Goal: Information Seeking & Learning: Compare options

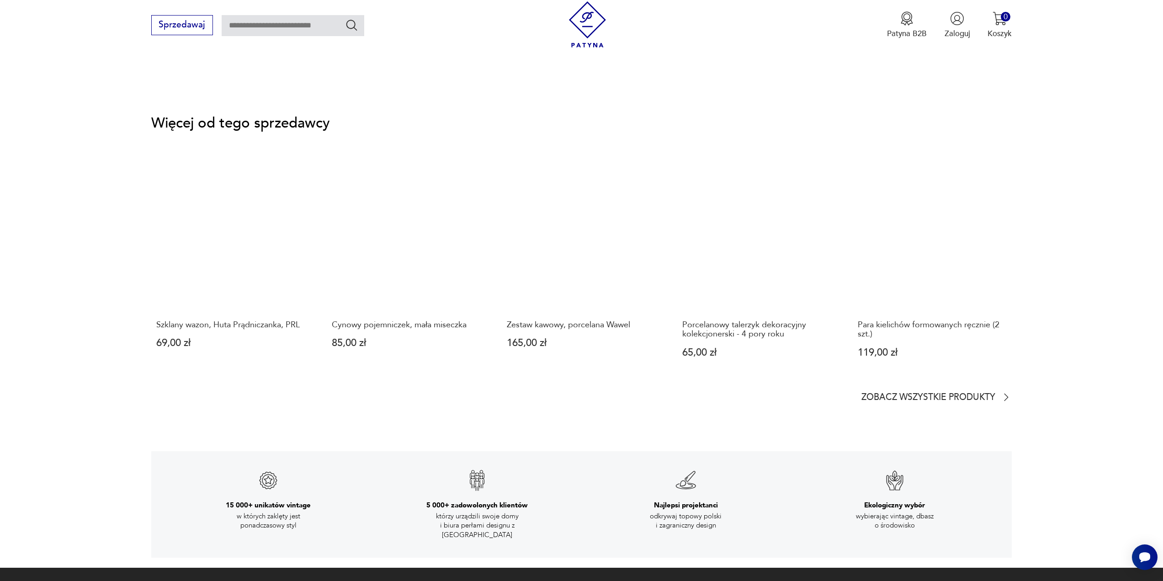
scroll to position [1326, 0]
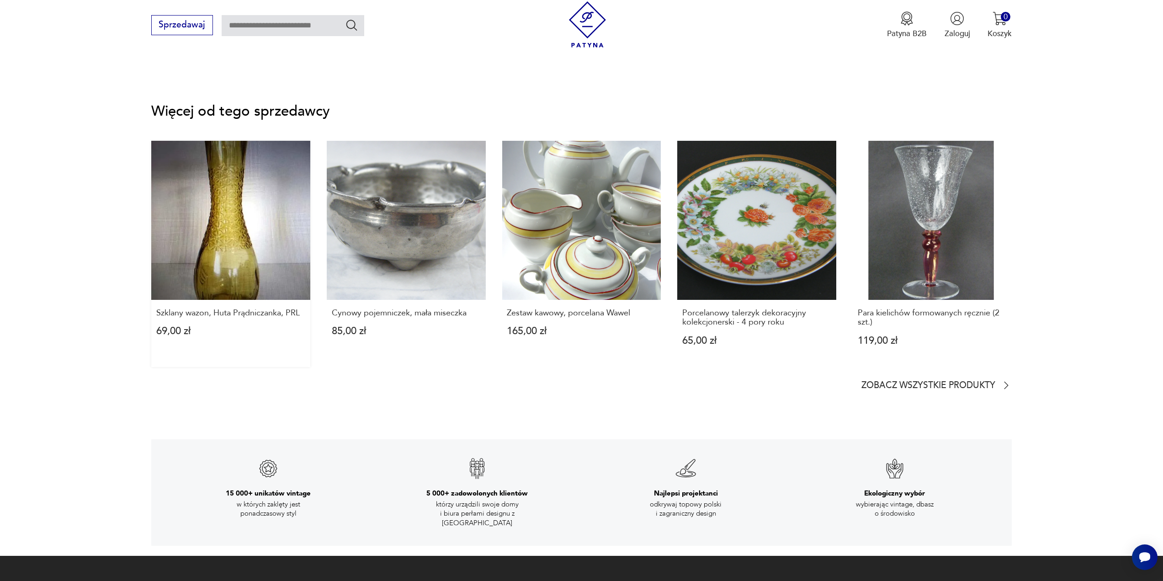
click at [265, 236] on link "Szklany wazon, Huta Prądniczanka, PRL 69,00 zł" at bounding box center [230, 254] width 159 height 226
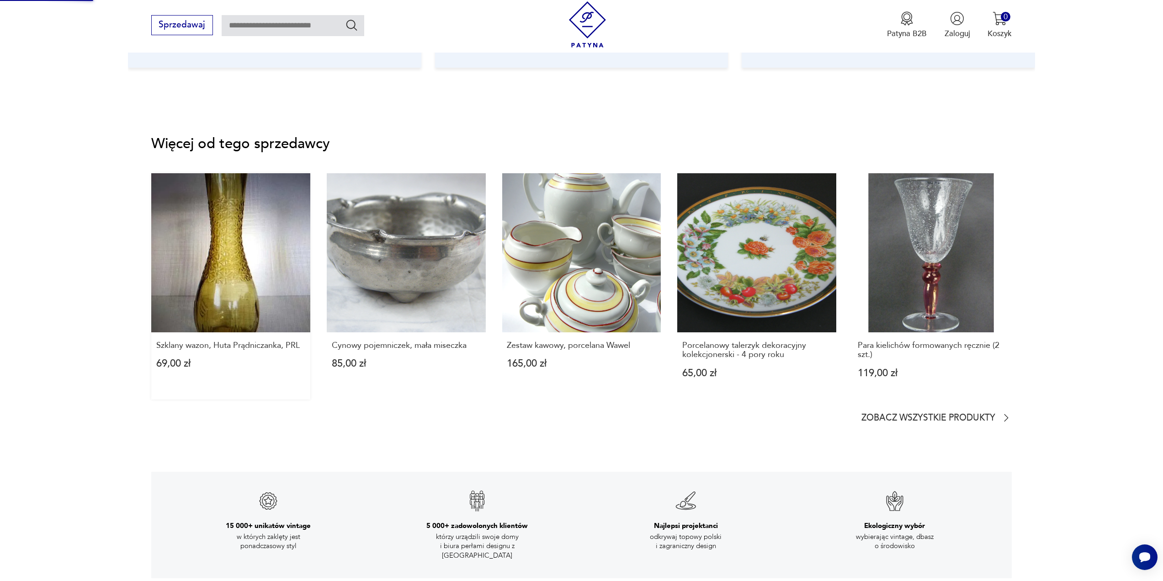
scroll to position [937, 0]
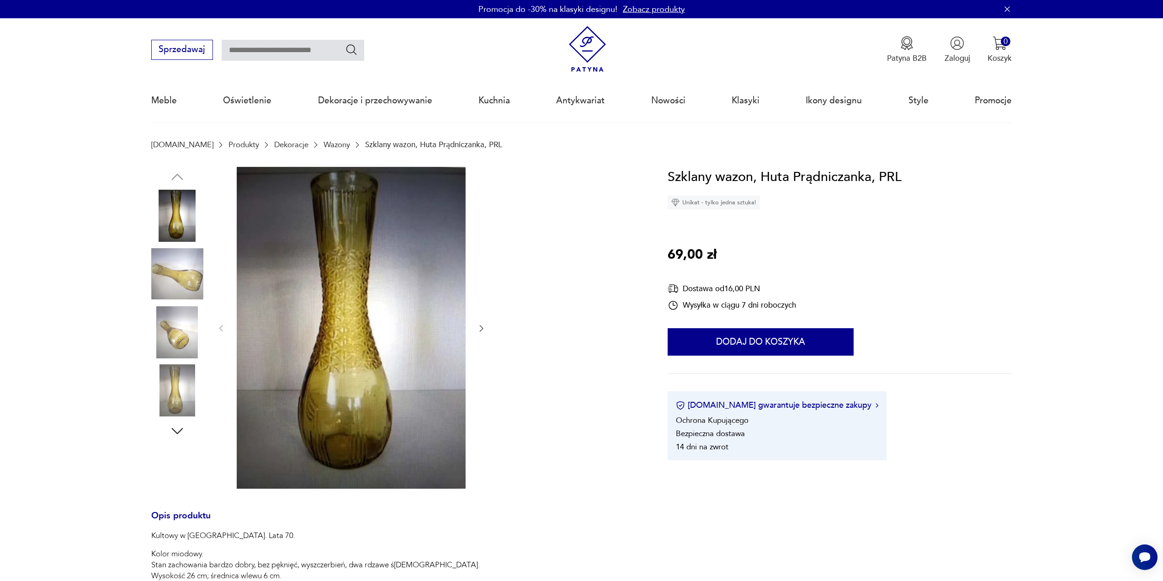
click at [395, 304] on img at bounding box center [351, 328] width 229 height 322
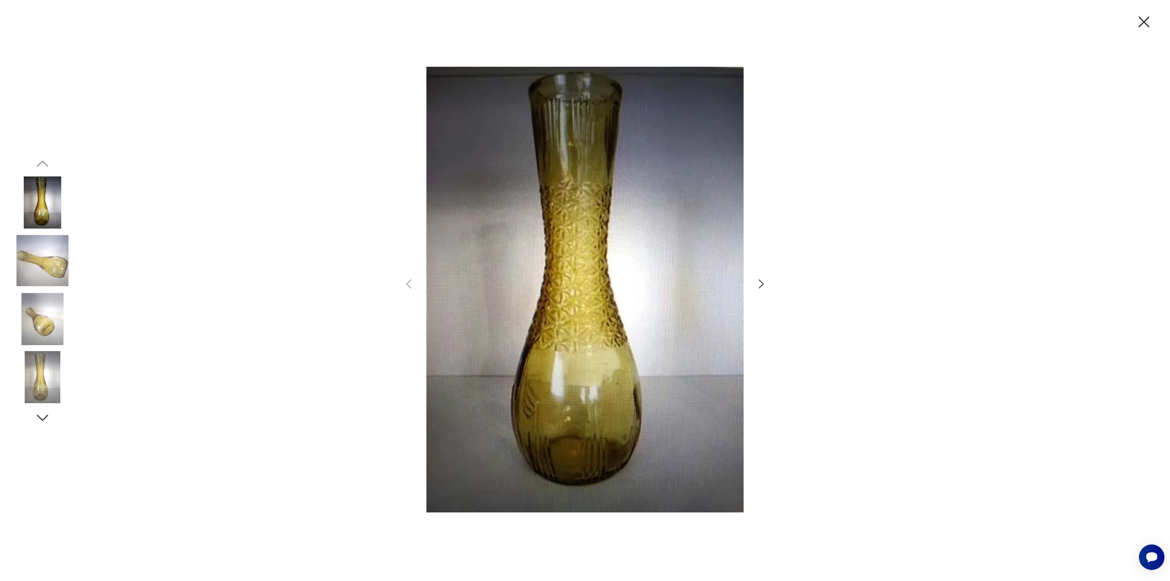
click at [762, 283] on icon "button" at bounding box center [761, 283] width 13 height 13
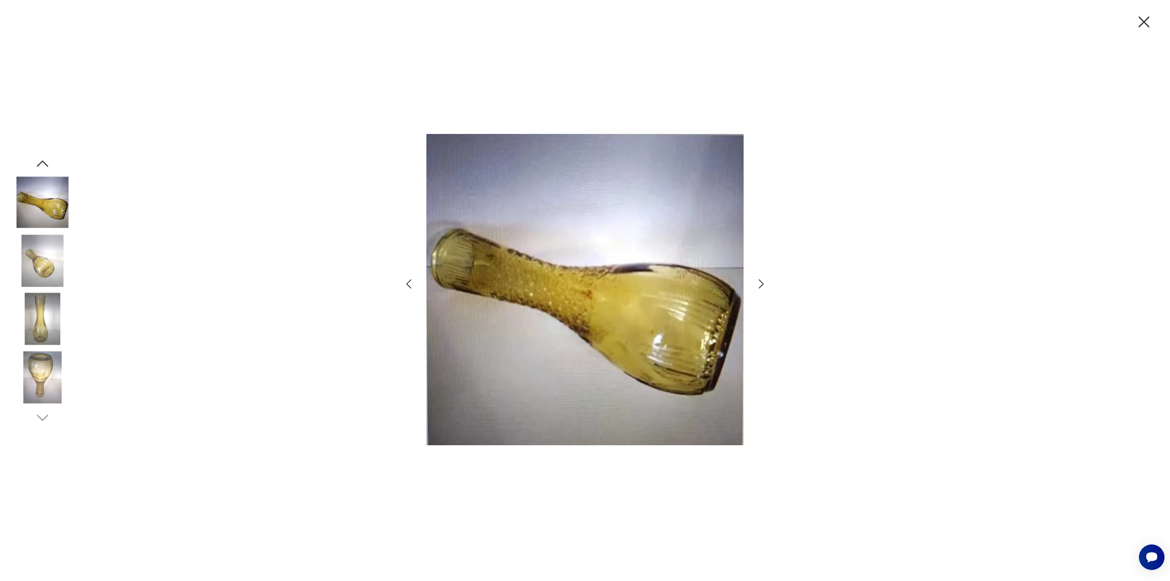
click at [762, 283] on icon "button" at bounding box center [761, 283] width 13 height 13
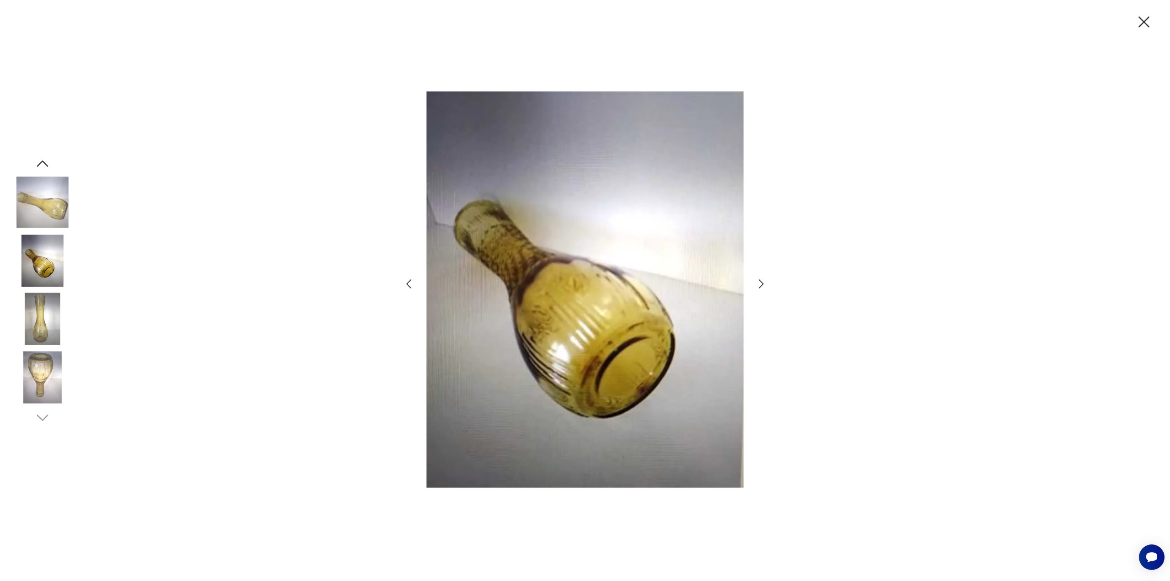
click at [762, 283] on icon "button" at bounding box center [761, 283] width 13 height 13
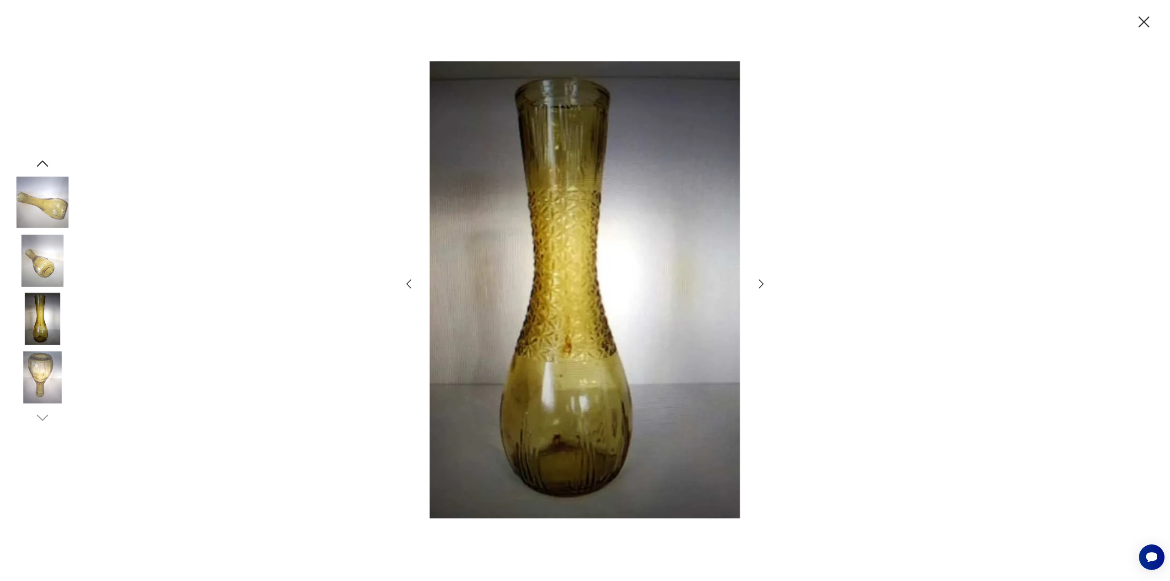
click at [762, 283] on icon "button" at bounding box center [761, 283] width 13 height 13
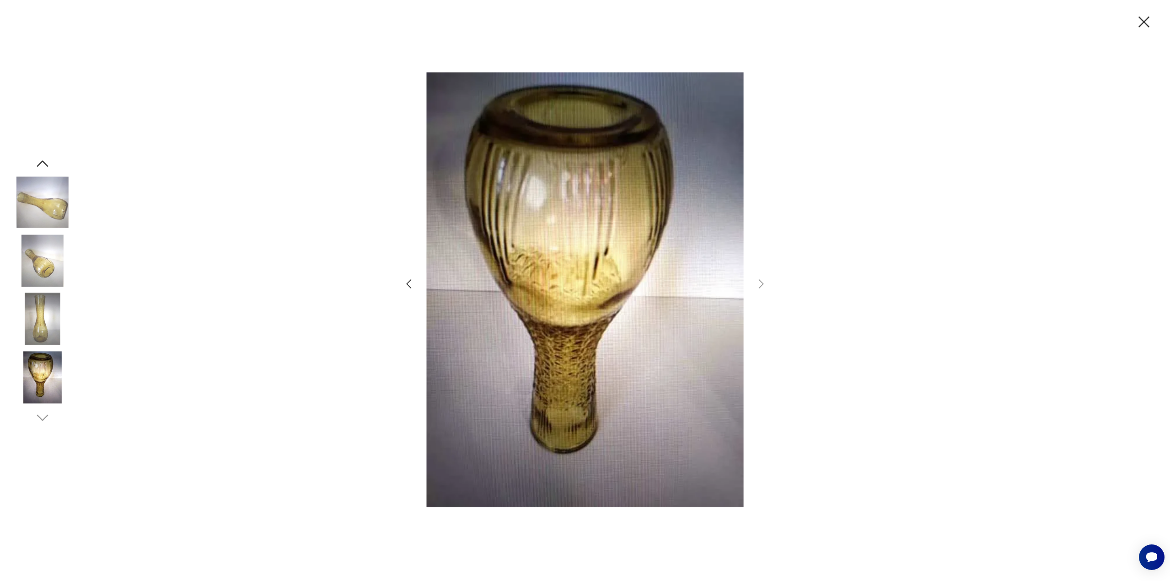
click at [410, 284] on icon "button" at bounding box center [408, 283] width 13 height 13
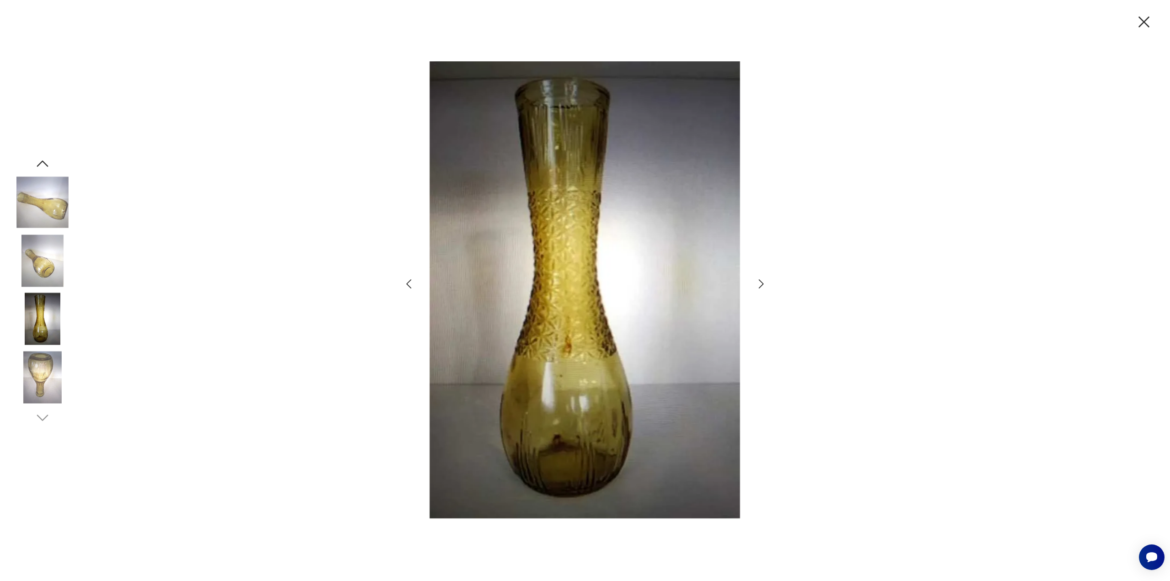
click at [410, 284] on icon "button" at bounding box center [408, 283] width 13 height 13
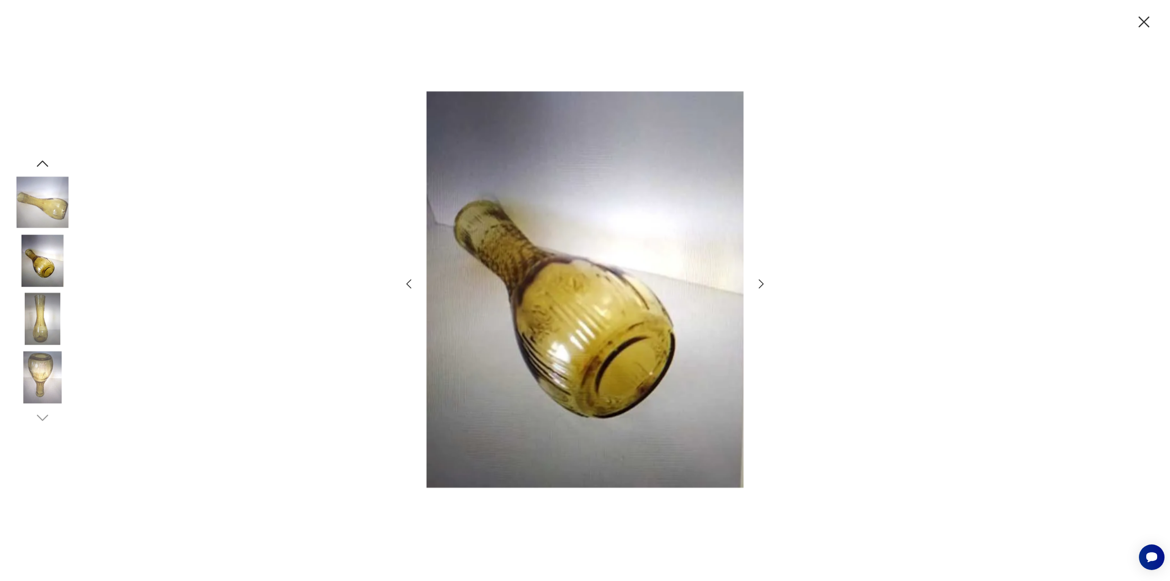
click at [410, 284] on icon "button" at bounding box center [408, 283] width 13 height 13
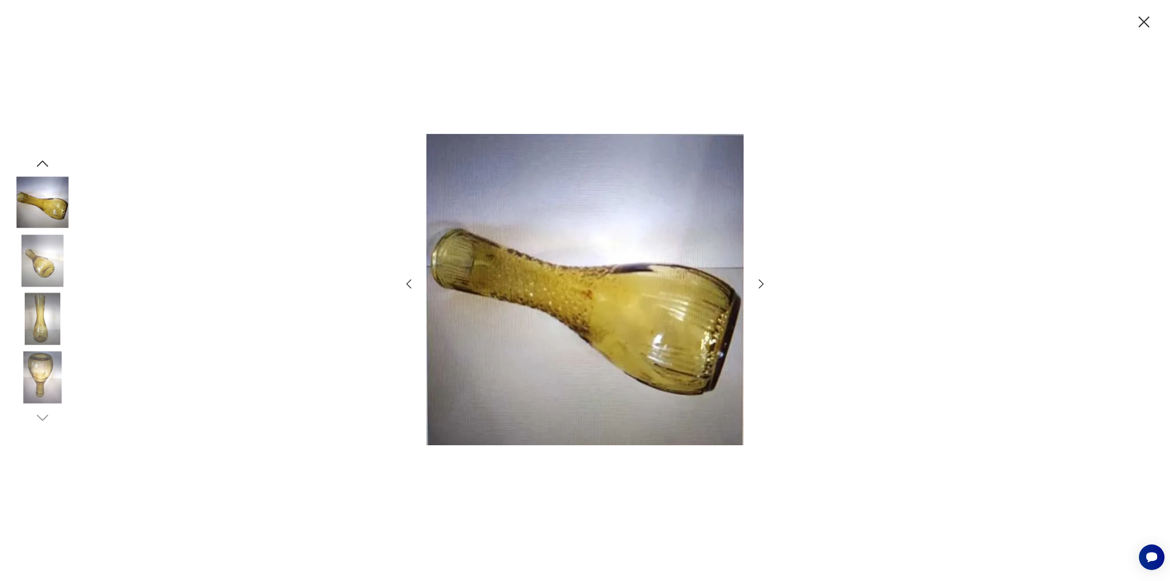
click at [410, 284] on icon "button" at bounding box center [408, 283] width 13 height 13
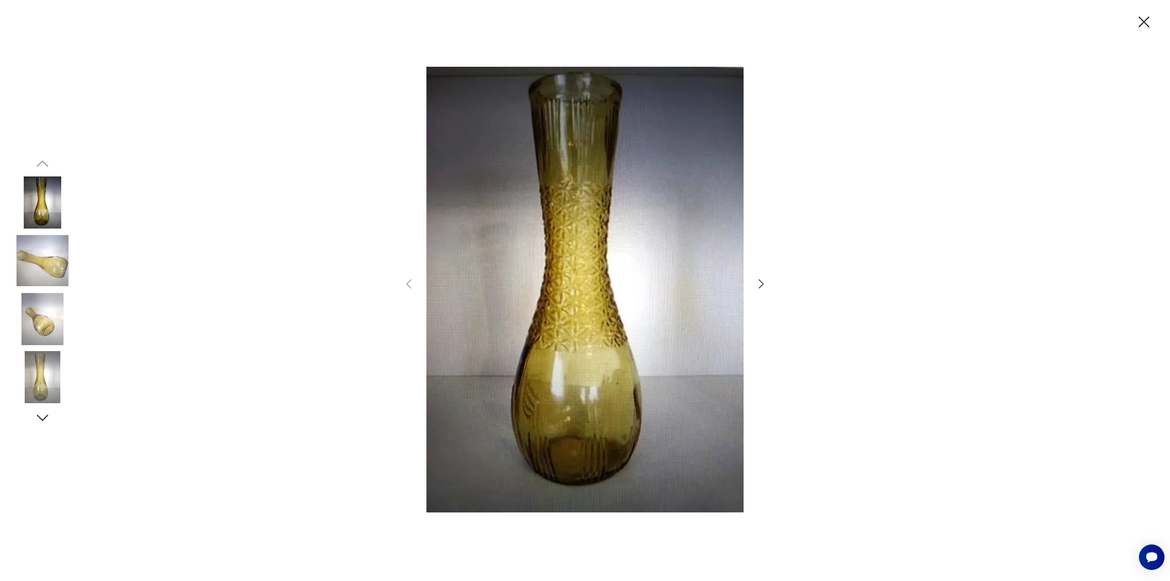
click at [759, 286] on icon "button" at bounding box center [761, 283] width 13 height 13
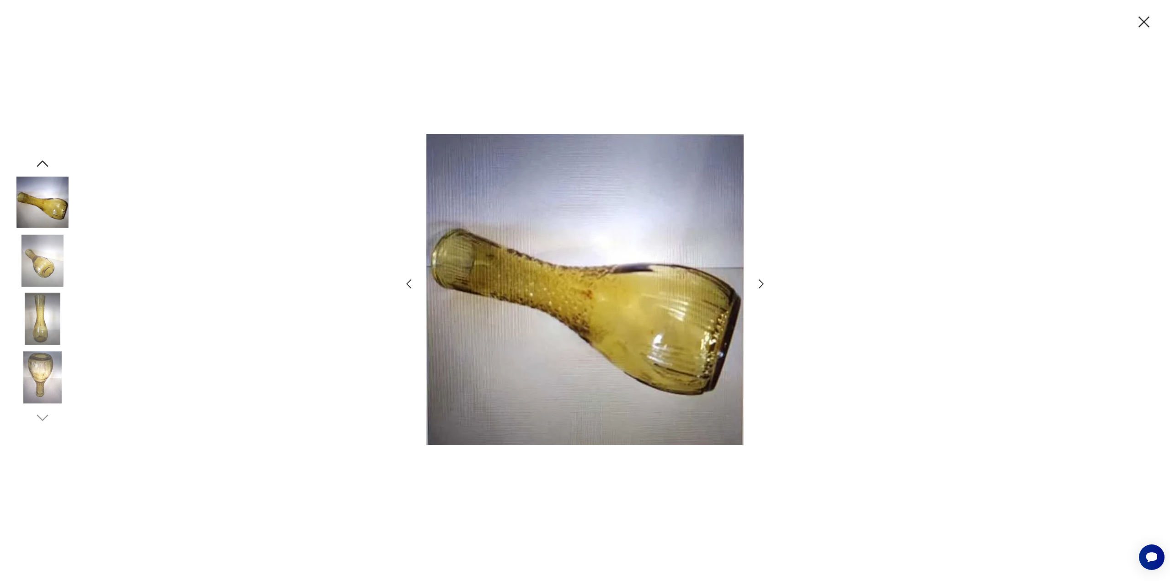
click at [761, 285] on icon "button" at bounding box center [761, 283] width 13 height 13
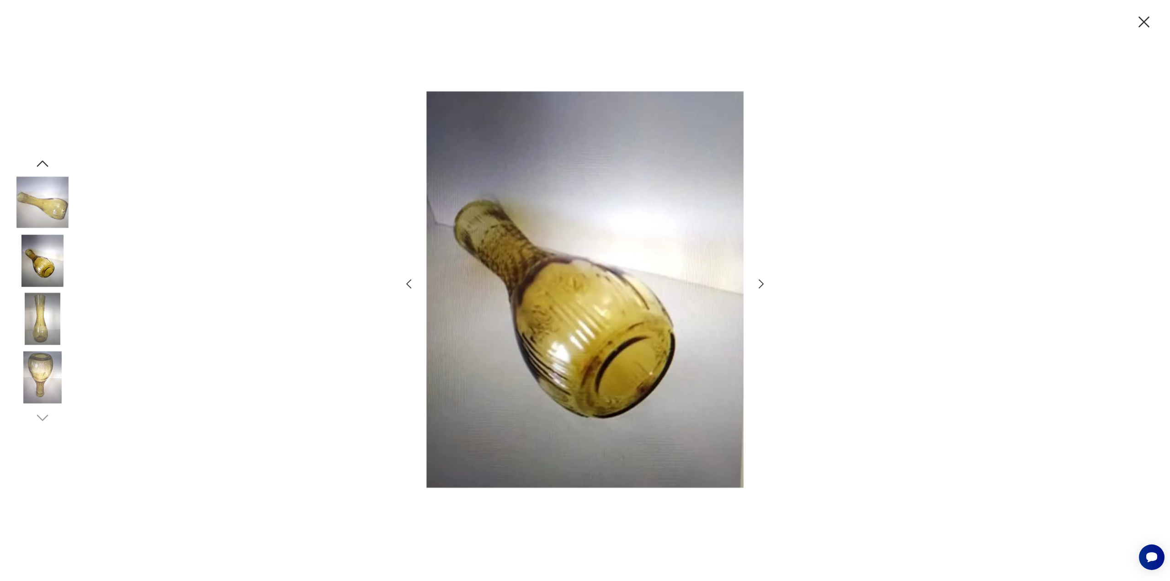
click at [761, 285] on icon "button" at bounding box center [761, 283] width 13 height 13
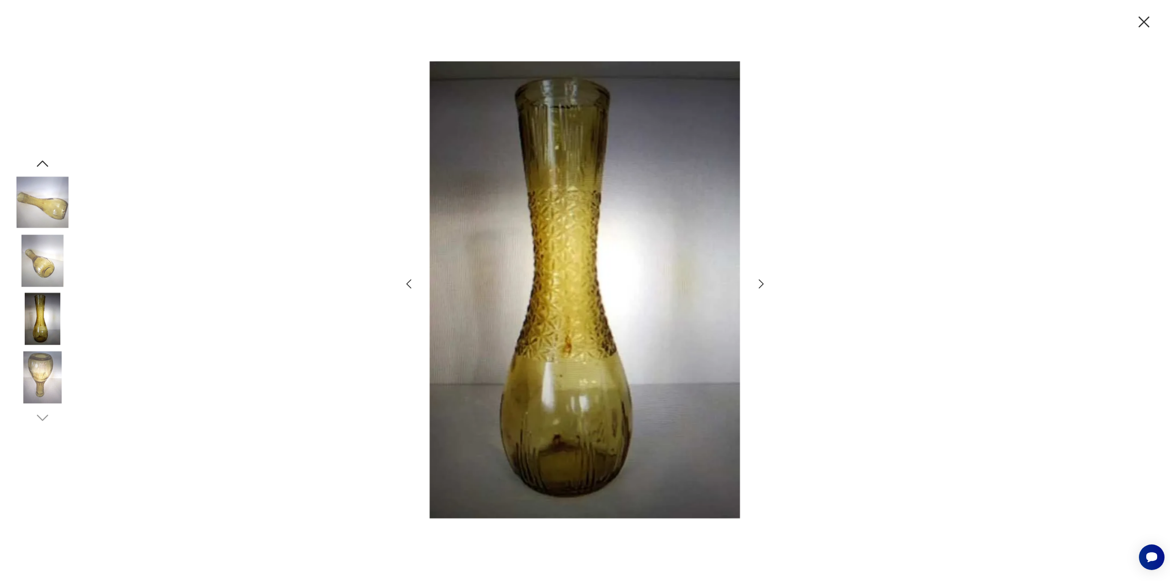
click at [760, 283] on icon "button" at bounding box center [761, 283] width 13 height 13
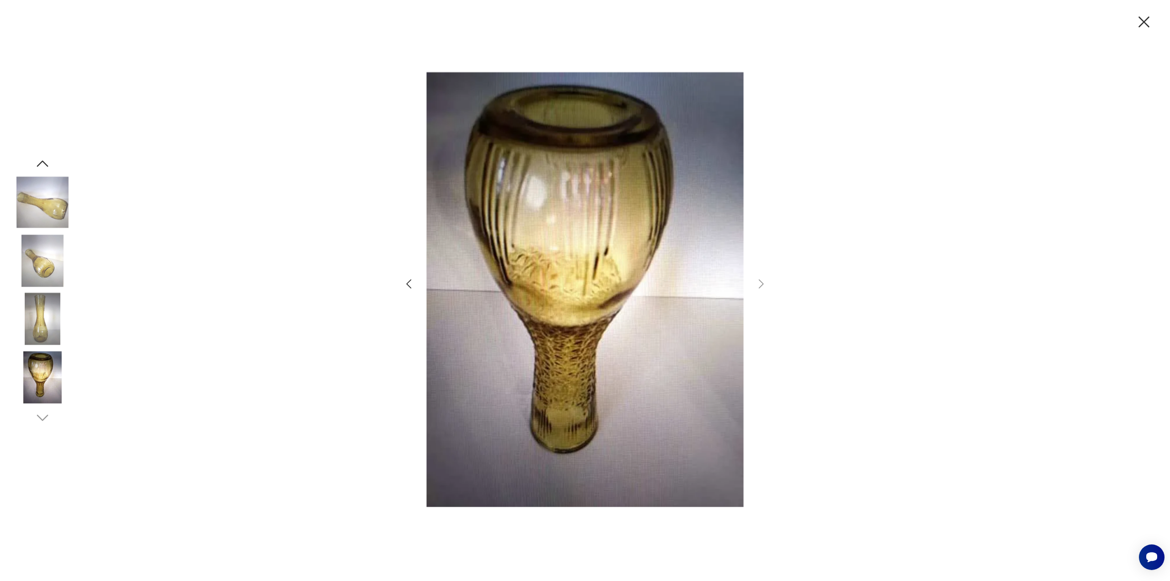
click at [409, 282] on icon "button" at bounding box center [408, 283] width 5 height 9
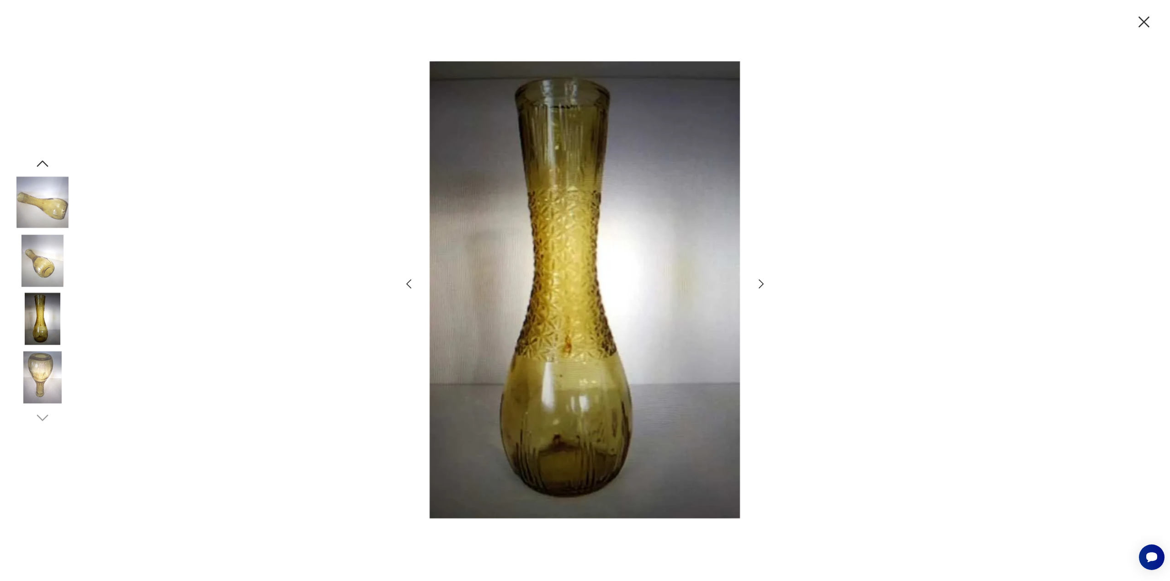
click at [409, 282] on icon "button" at bounding box center [408, 283] width 5 height 9
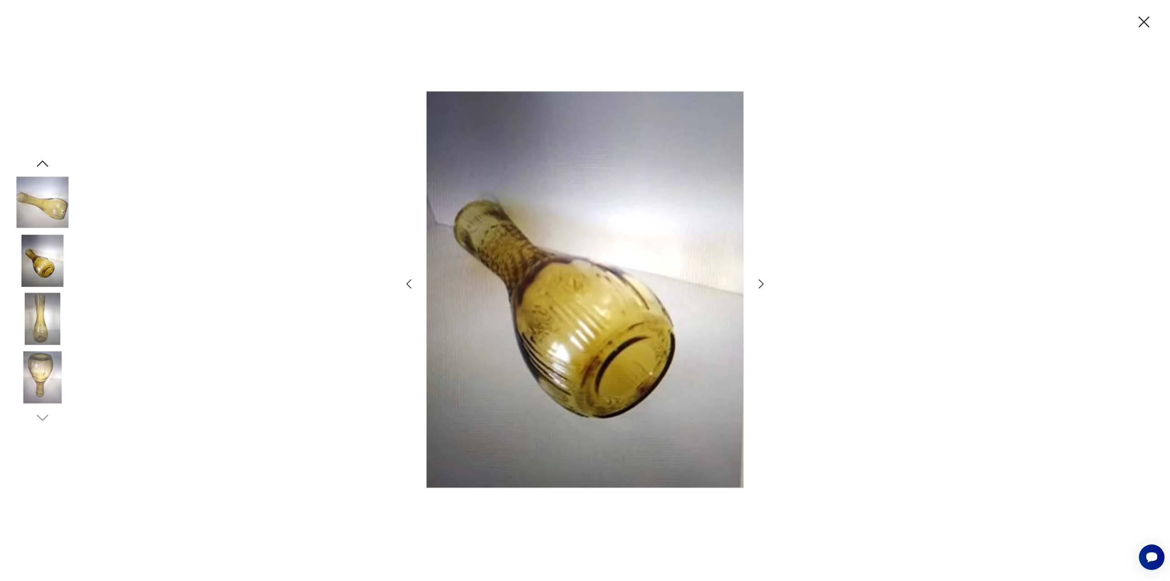
click at [409, 282] on icon "button" at bounding box center [408, 283] width 5 height 9
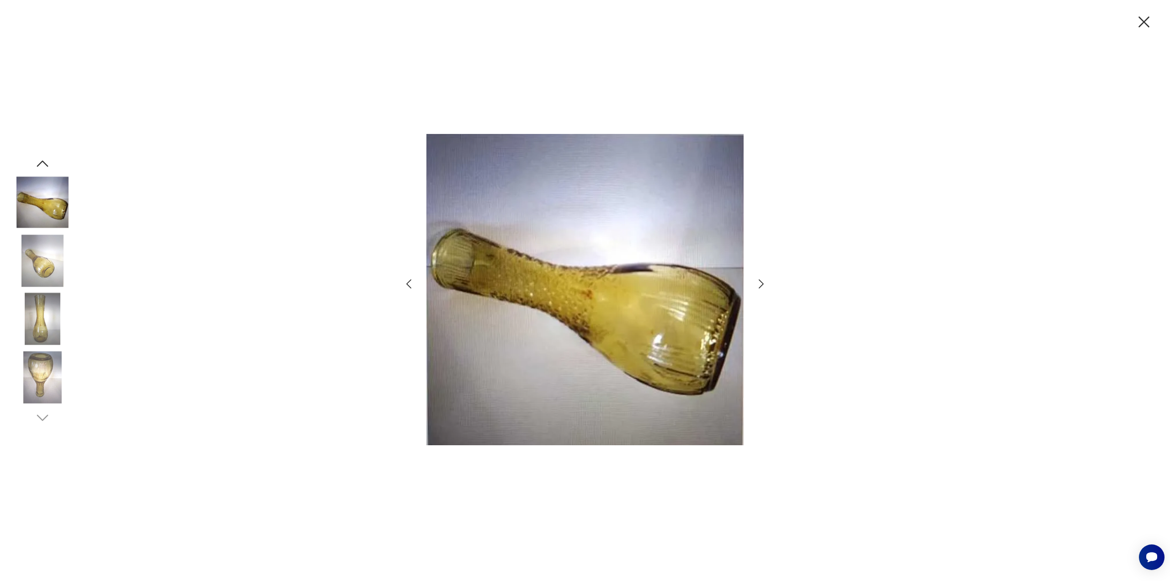
click at [409, 282] on icon "button" at bounding box center [408, 283] width 5 height 9
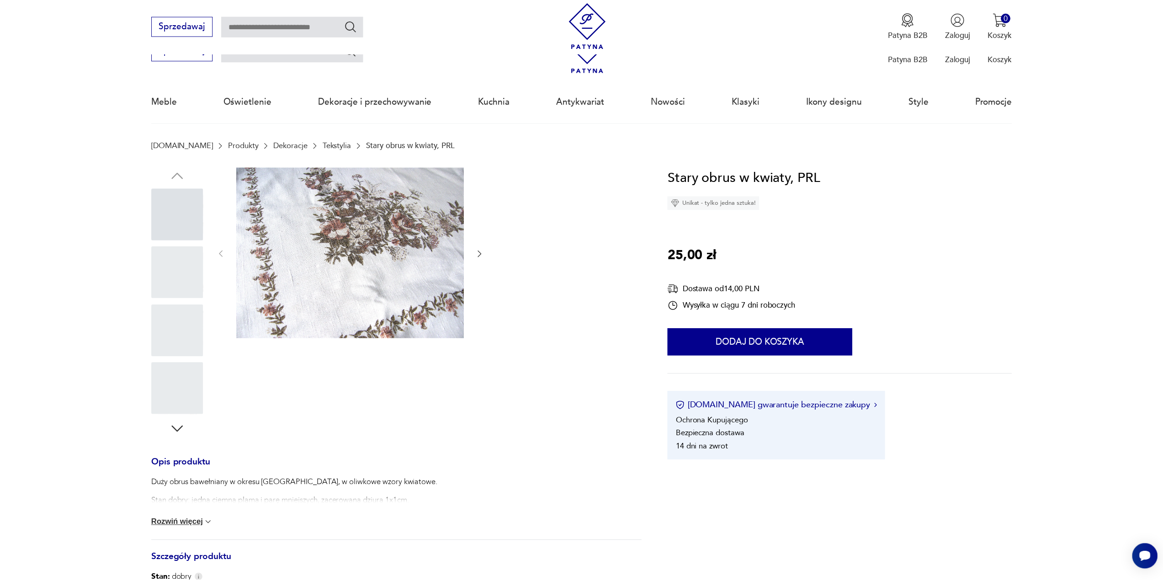
scroll to position [649, 0]
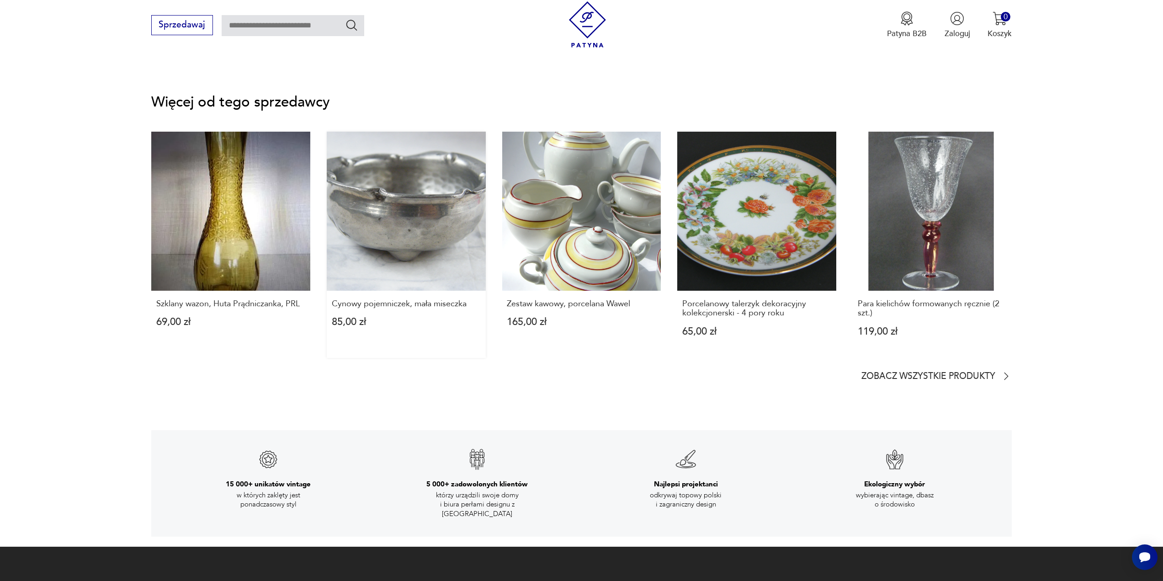
click at [423, 206] on link "Cynowy pojemniczek, mała miseczka 85,00 zł" at bounding box center [406, 245] width 159 height 226
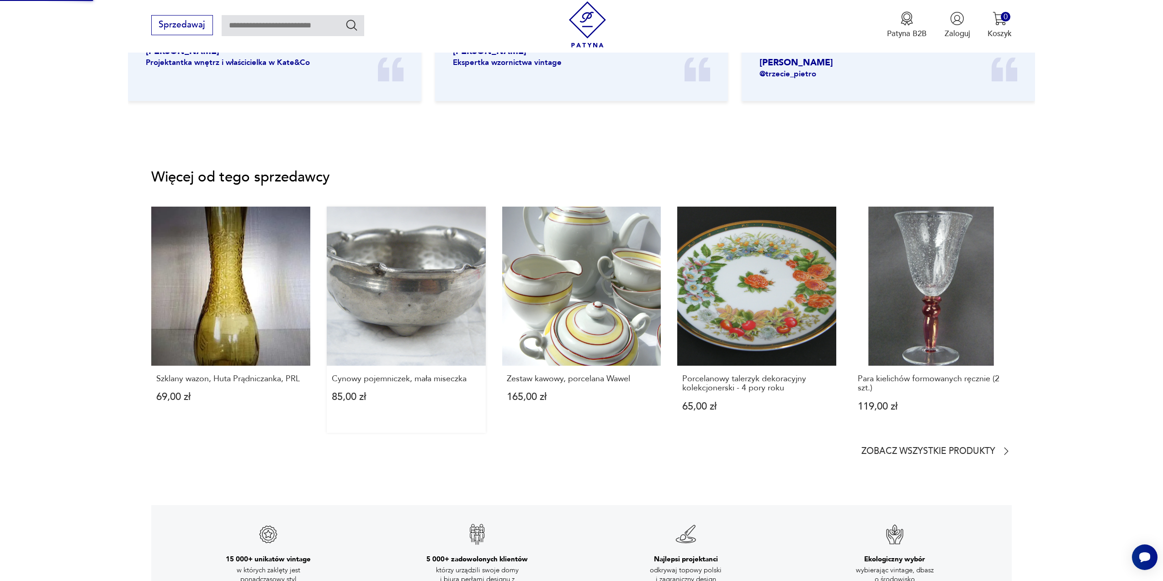
scroll to position [742, 0]
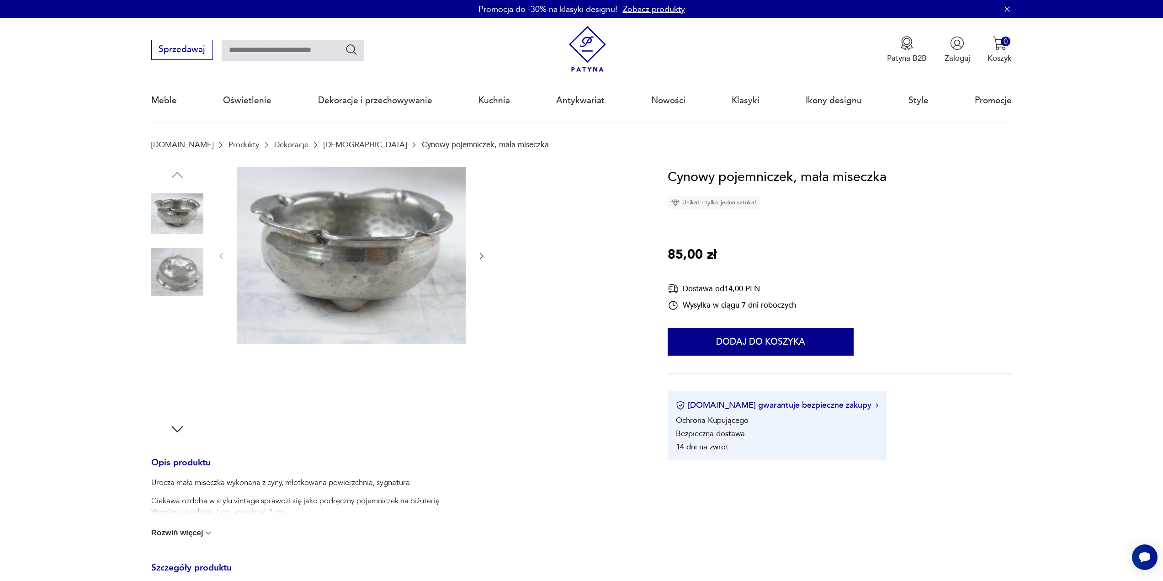
click at [168, 276] on img at bounding box center [177, 272] width 52 height 52
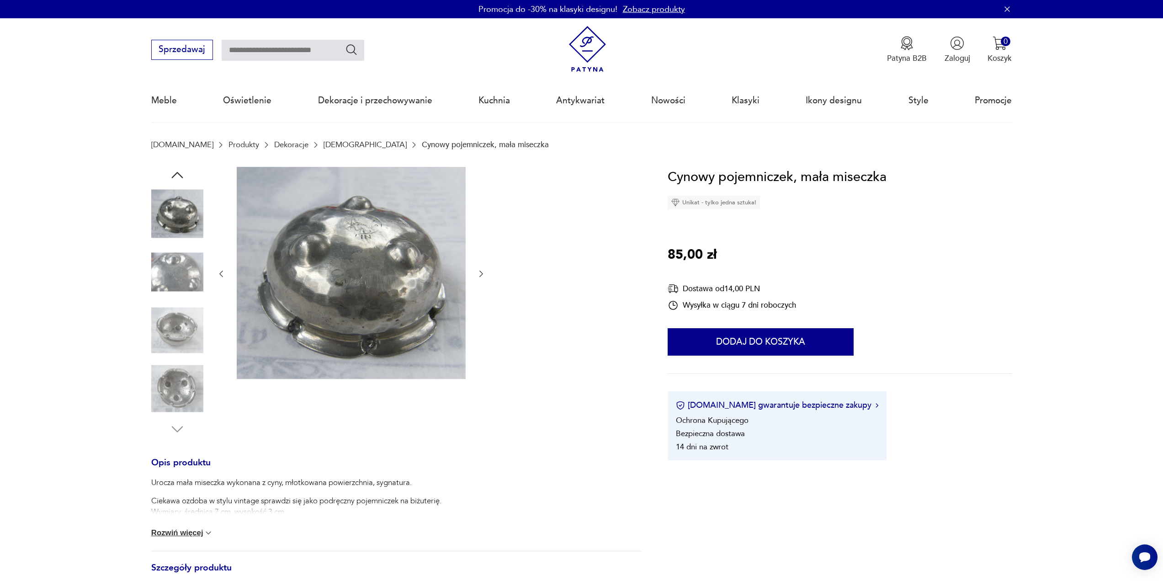
click at [190, 292] on img at bounding box center [177, 272] width 52 height 52
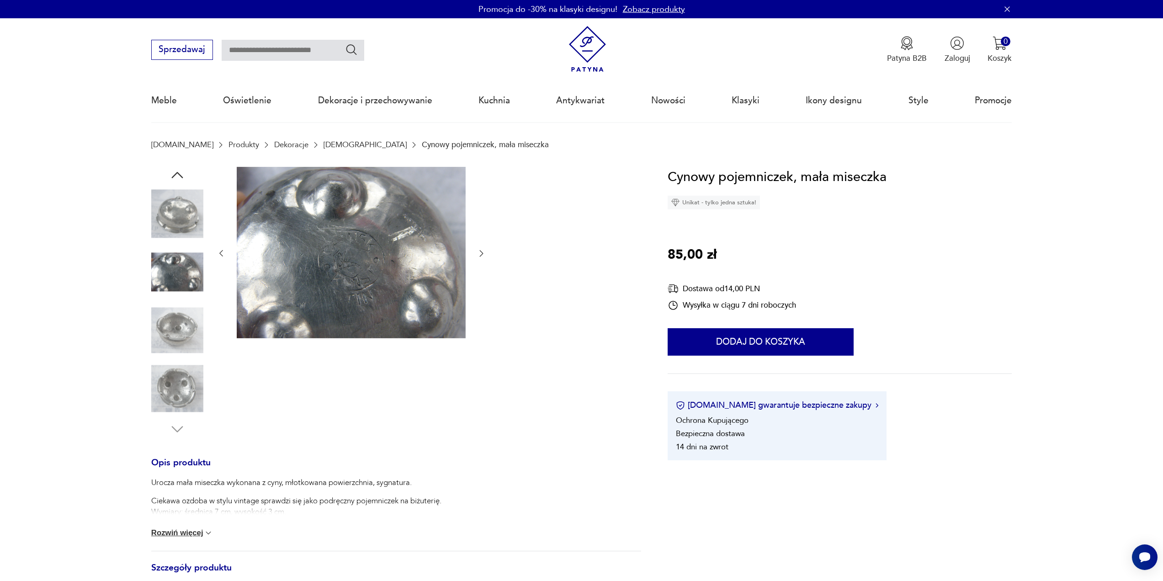
click at [190, 329] on img at bounding box center [177, 330] width 52 height 52
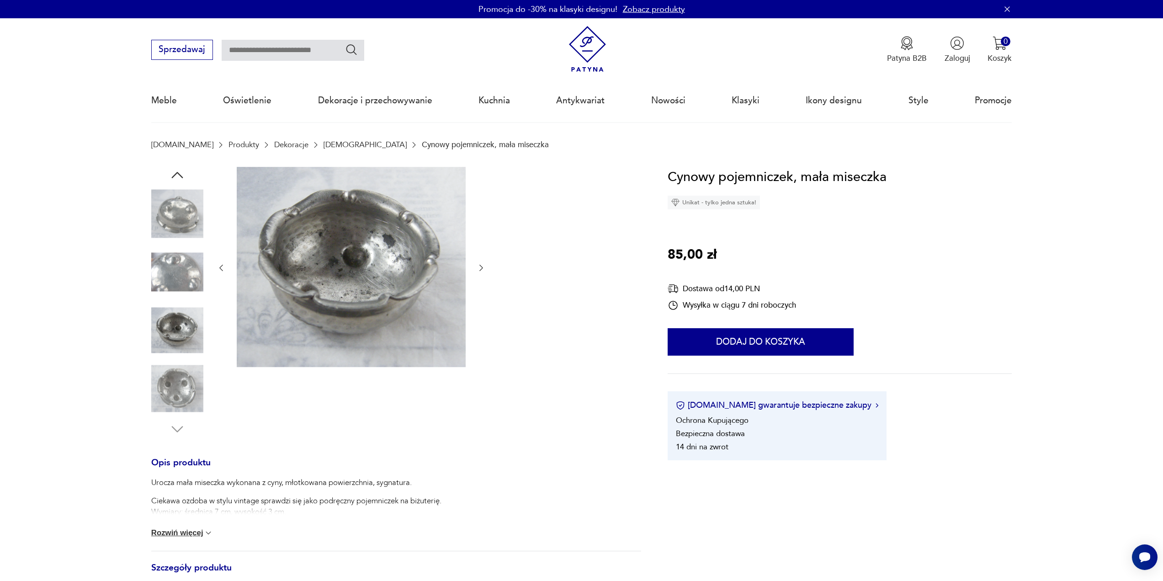
click at [189, 376] on img at bounding box center [177, 389] width 52 height 52
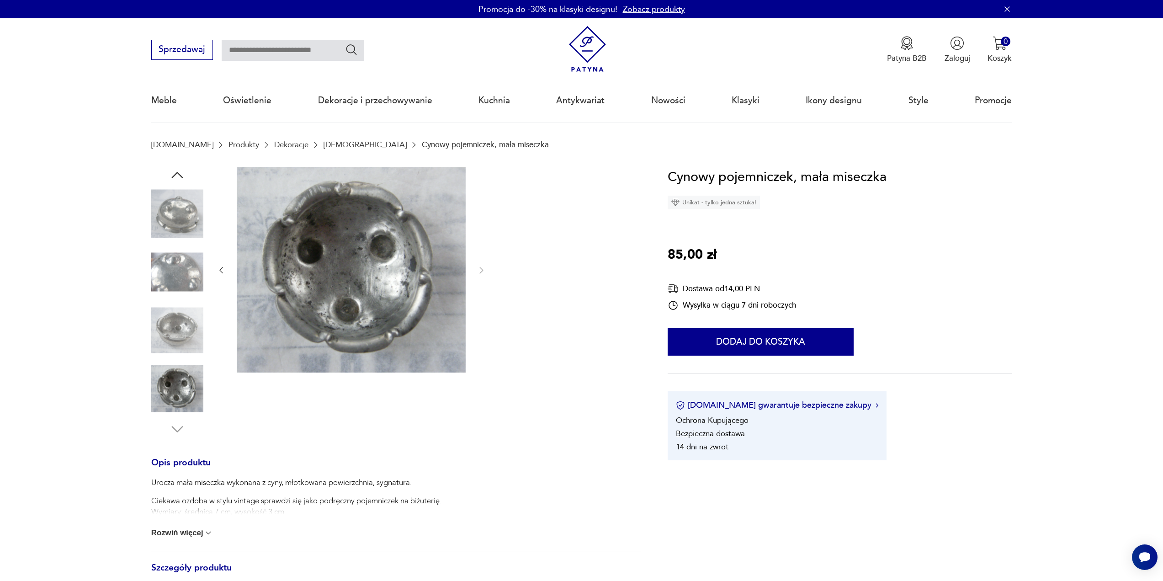
click at [182, 213] on img at bounding box center [177, 214] width 52 height 52
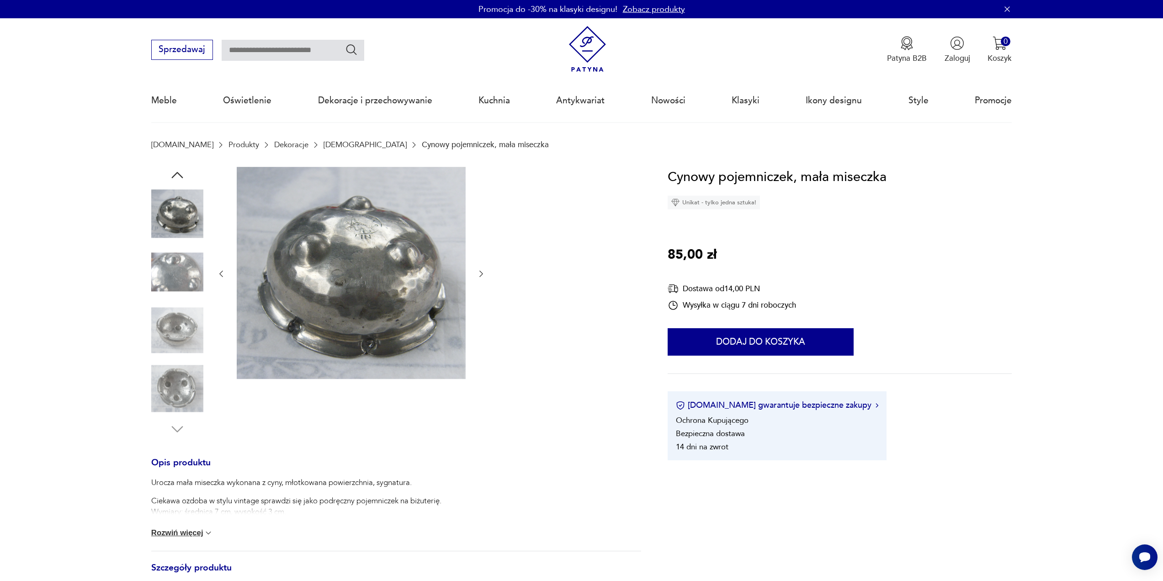
click at [172, 385] on img at bounding box center [177, 389] width 52 height 52
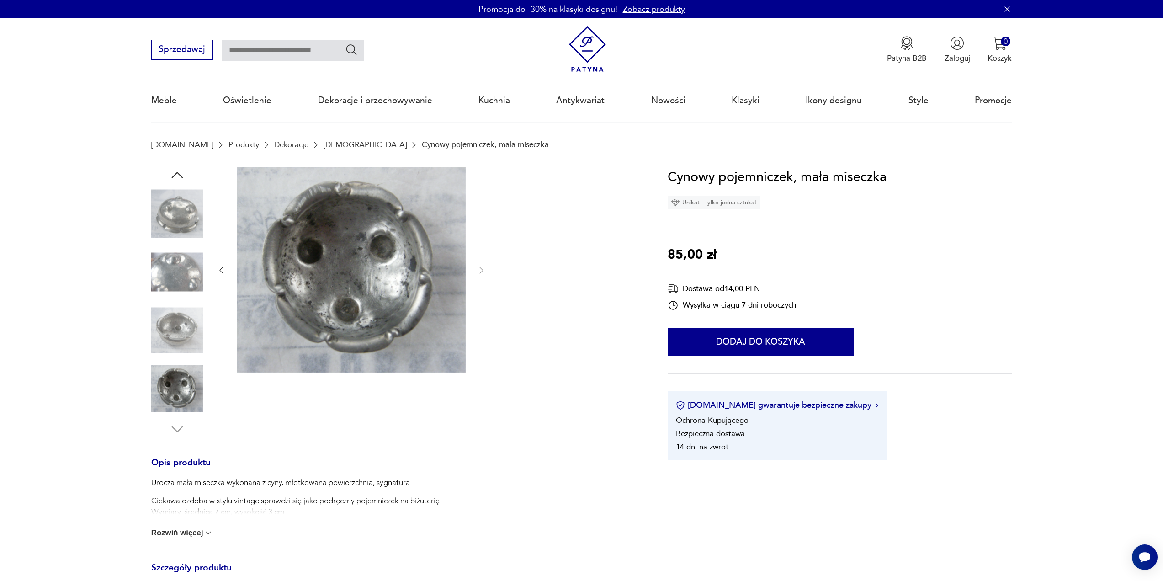
click at [176, 356] on img at bounding box center [177, 330] width 52 height 52
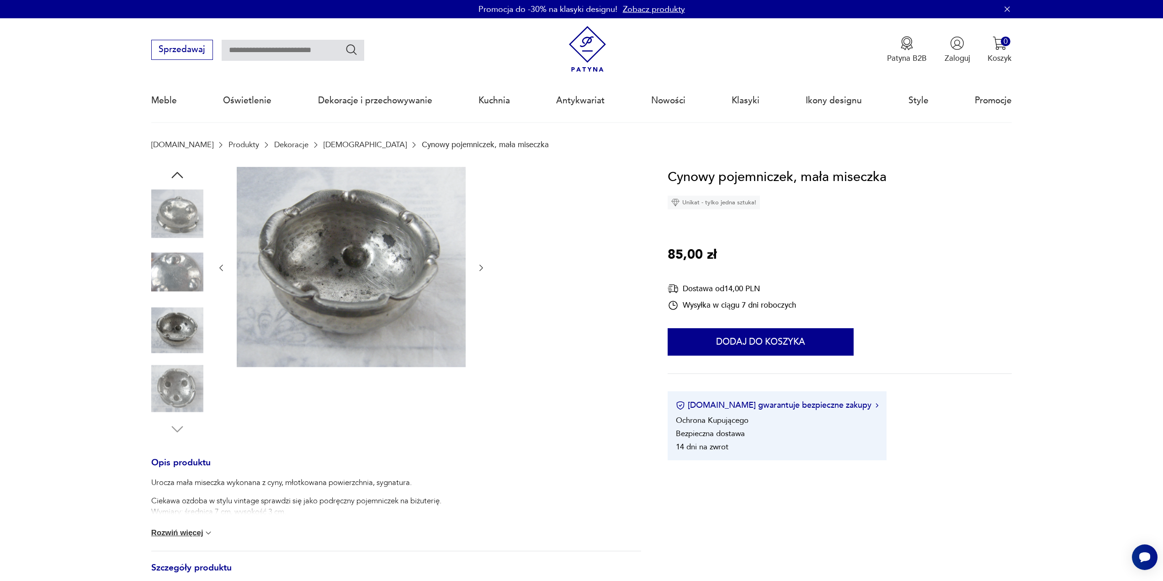
click at [338, 266] on img at bounding box center [351, 267] width 229 height 201
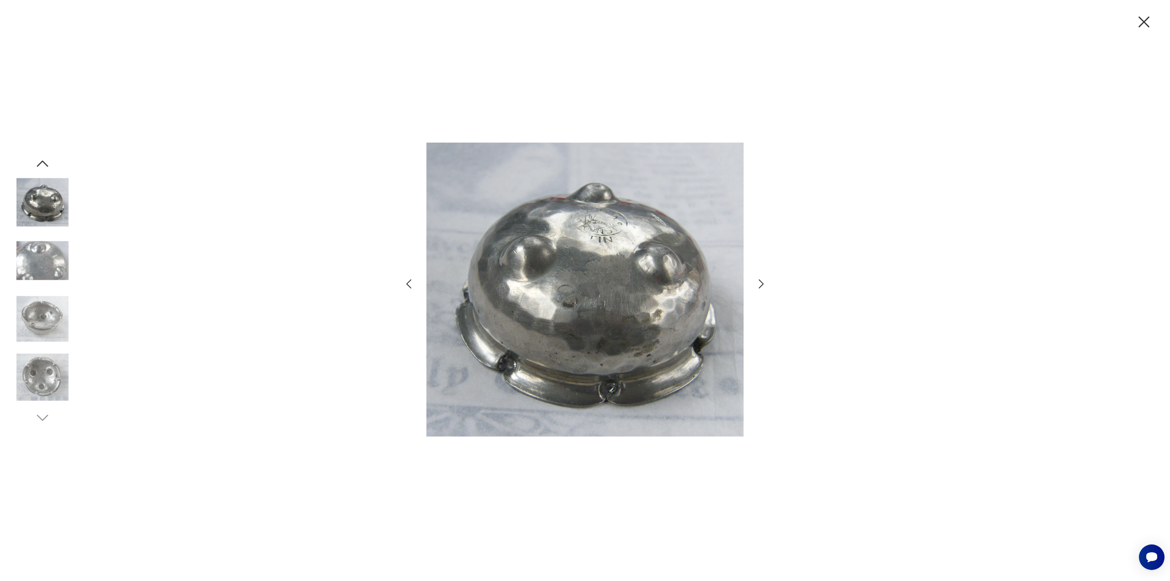
click at [766, 284] on icon "button" at bounding box center [761, 283] width 13 height 13
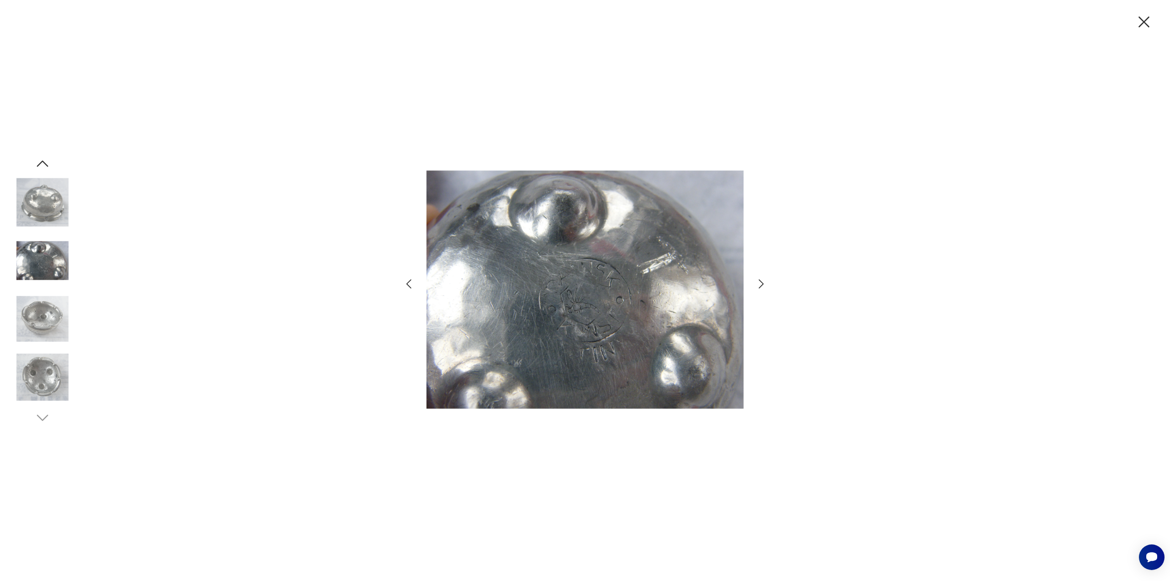
click at [766, 284] on icon "button" at bounding box center [761, 283] width 13 height 13
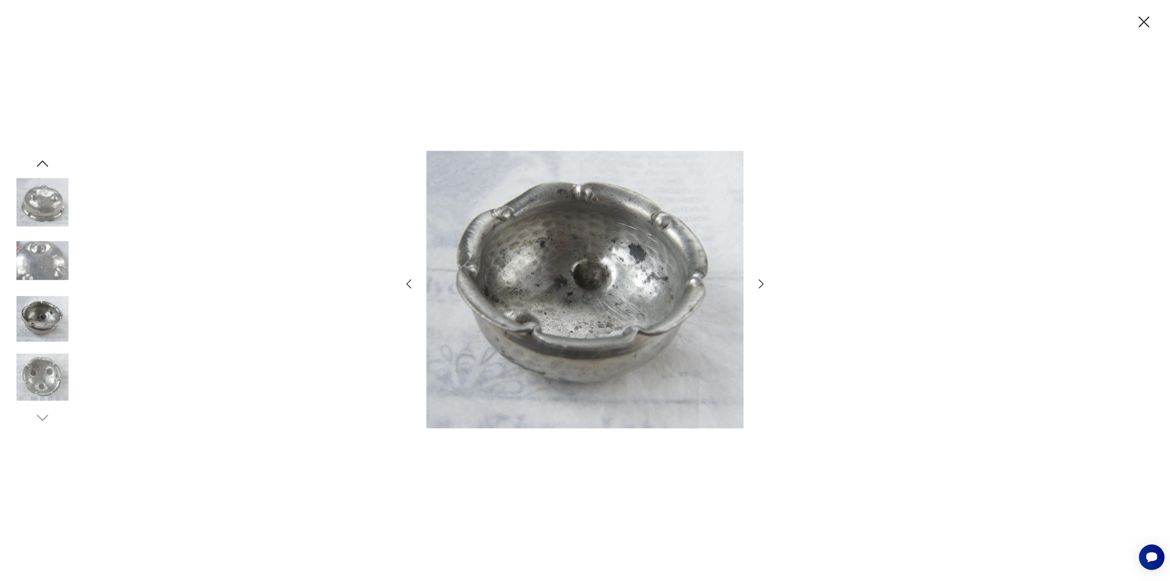
click at [766, 284] on icon "button" at bounding box center [761, 283] width 13 height 13
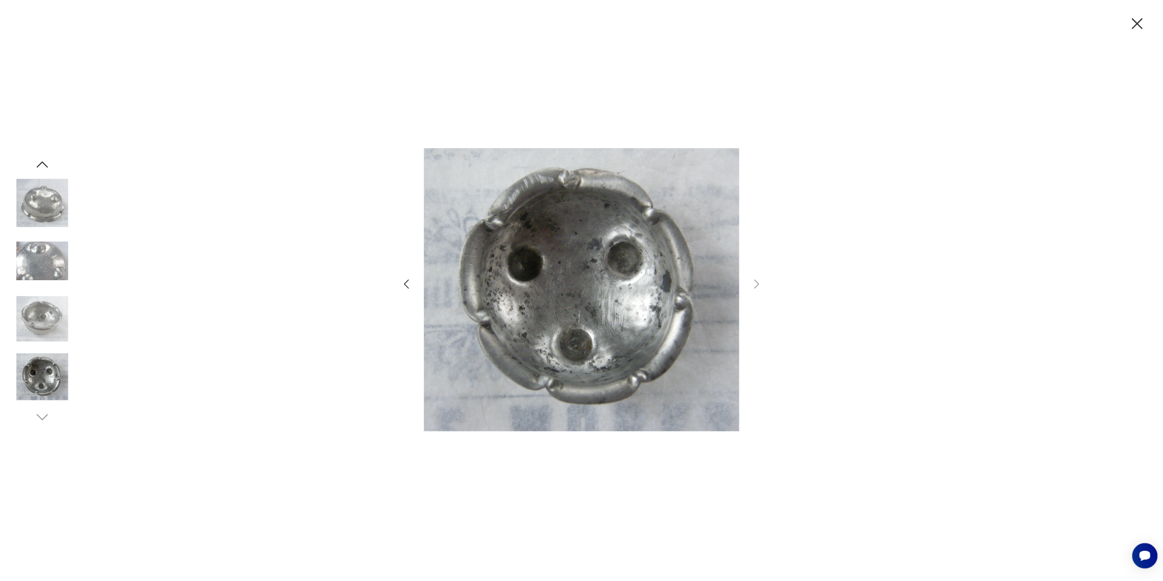
scroll to position [518, 0]
